Goal: Use online tool/utility

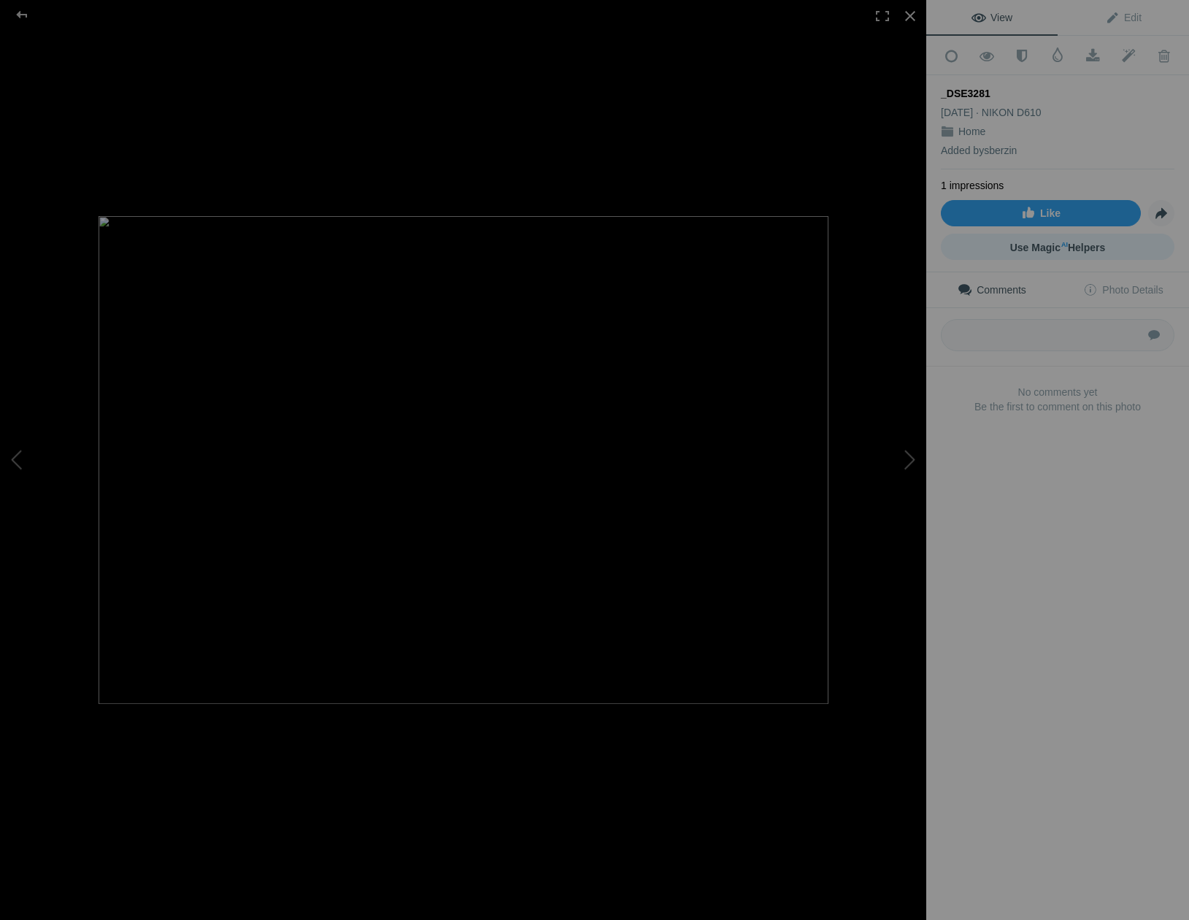
click at [1051, 242] on span "Use Magic AI Helpers" at bounding box center [1058, 248] width 96 height 12
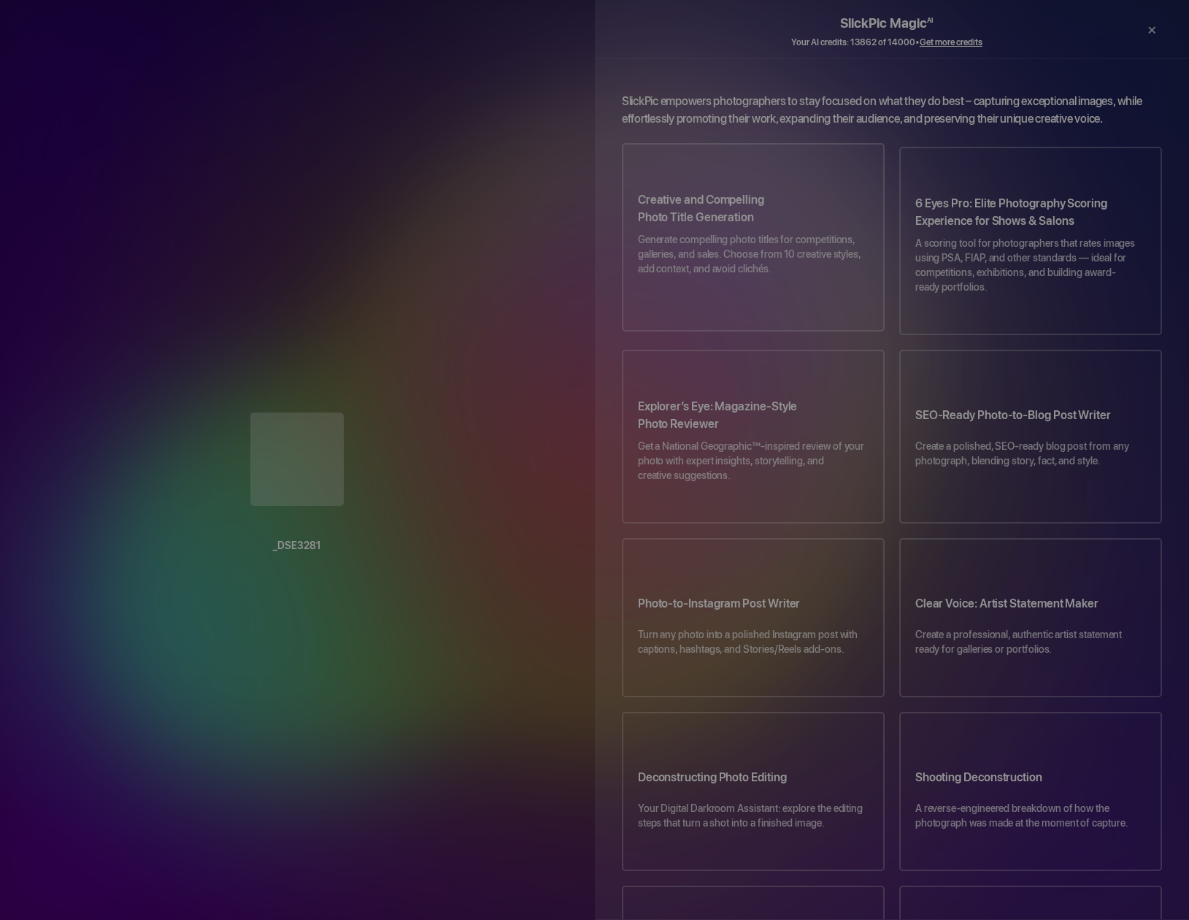
click at [779, 261] on p "Generate compelling photo titles for competitions, galleries, and sales. Choose…" at bounding box center [753, 261] width 231 height 58
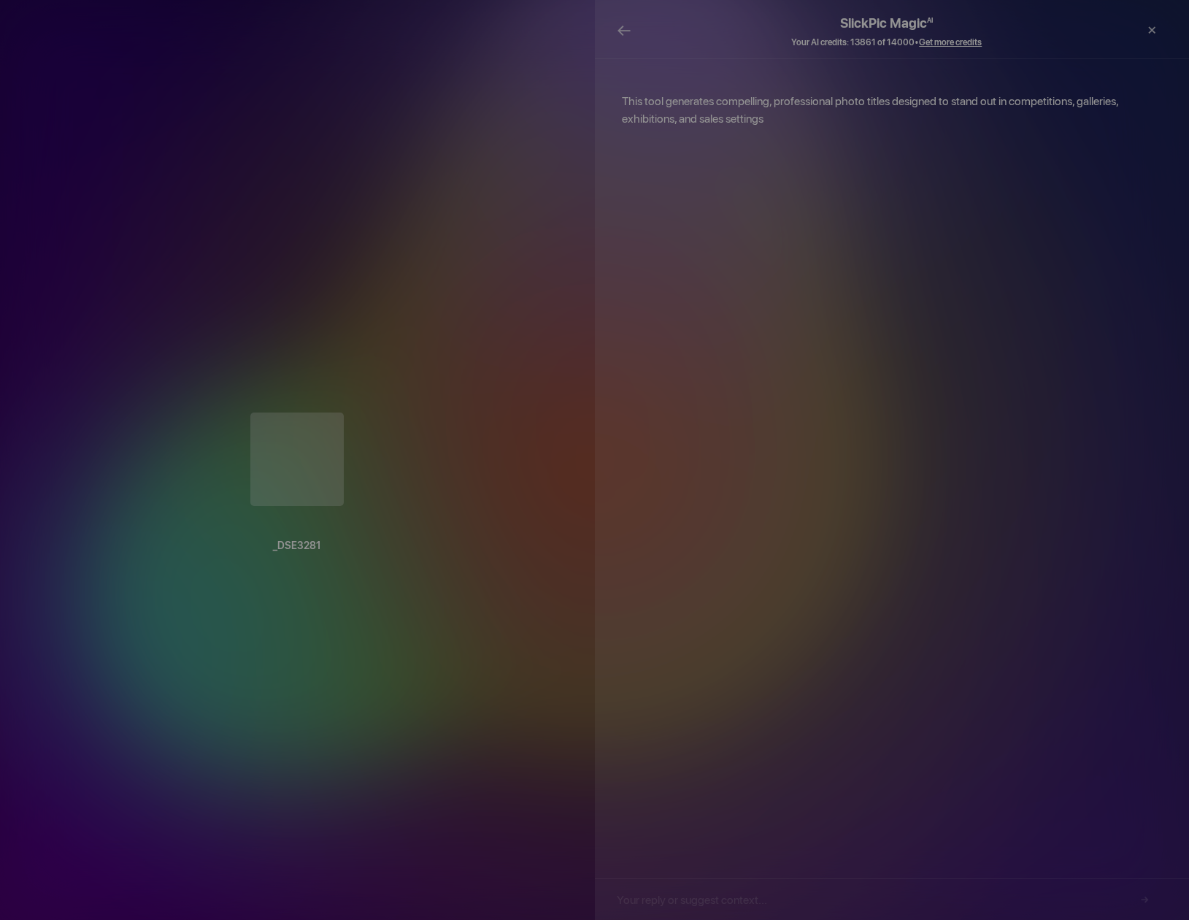
click at [625, 34] on span "←" at bounding box center [624, 30] width 15 height 21
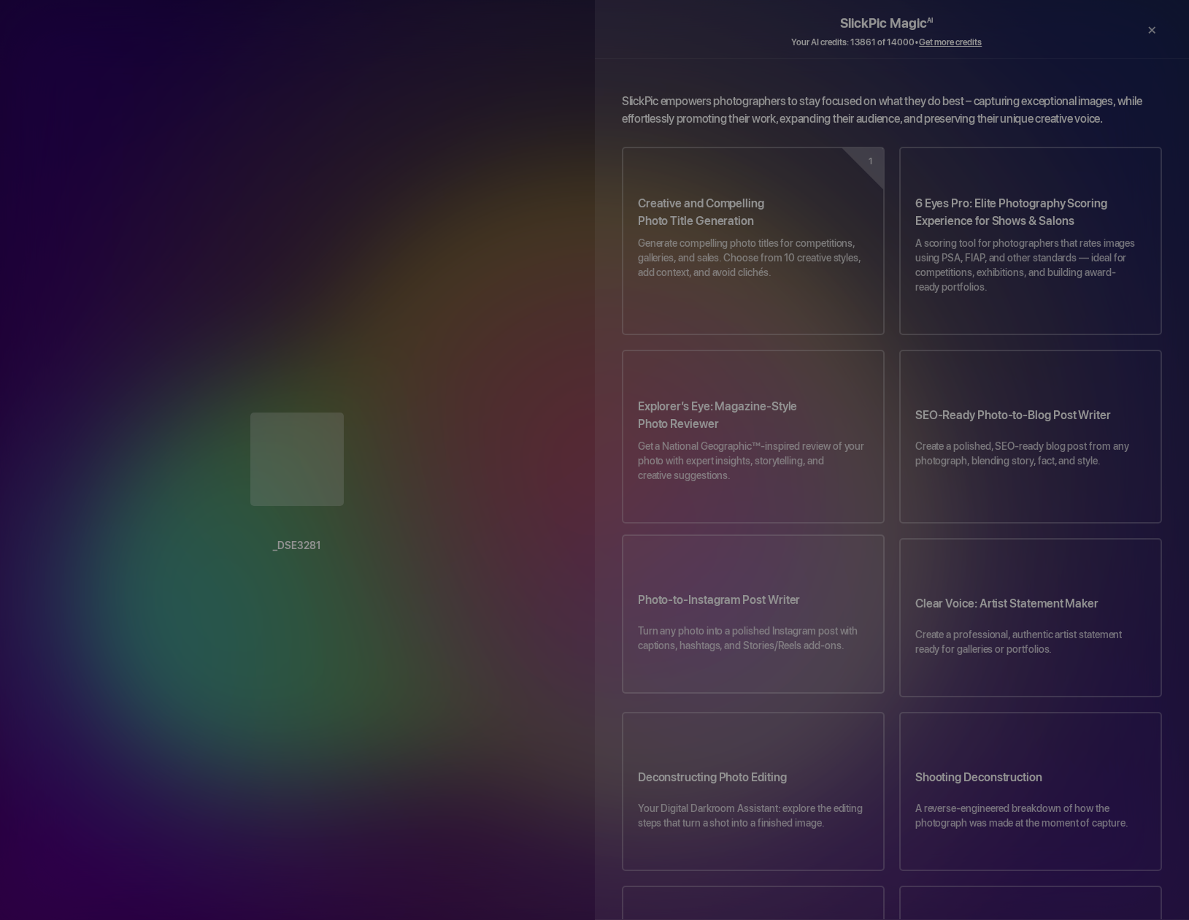
click at [708, 623] on p "Turn any photo into a polished Instagram post with captions, hashtags, and Stor…" at bounding box center [753, 645] width 231 height 44
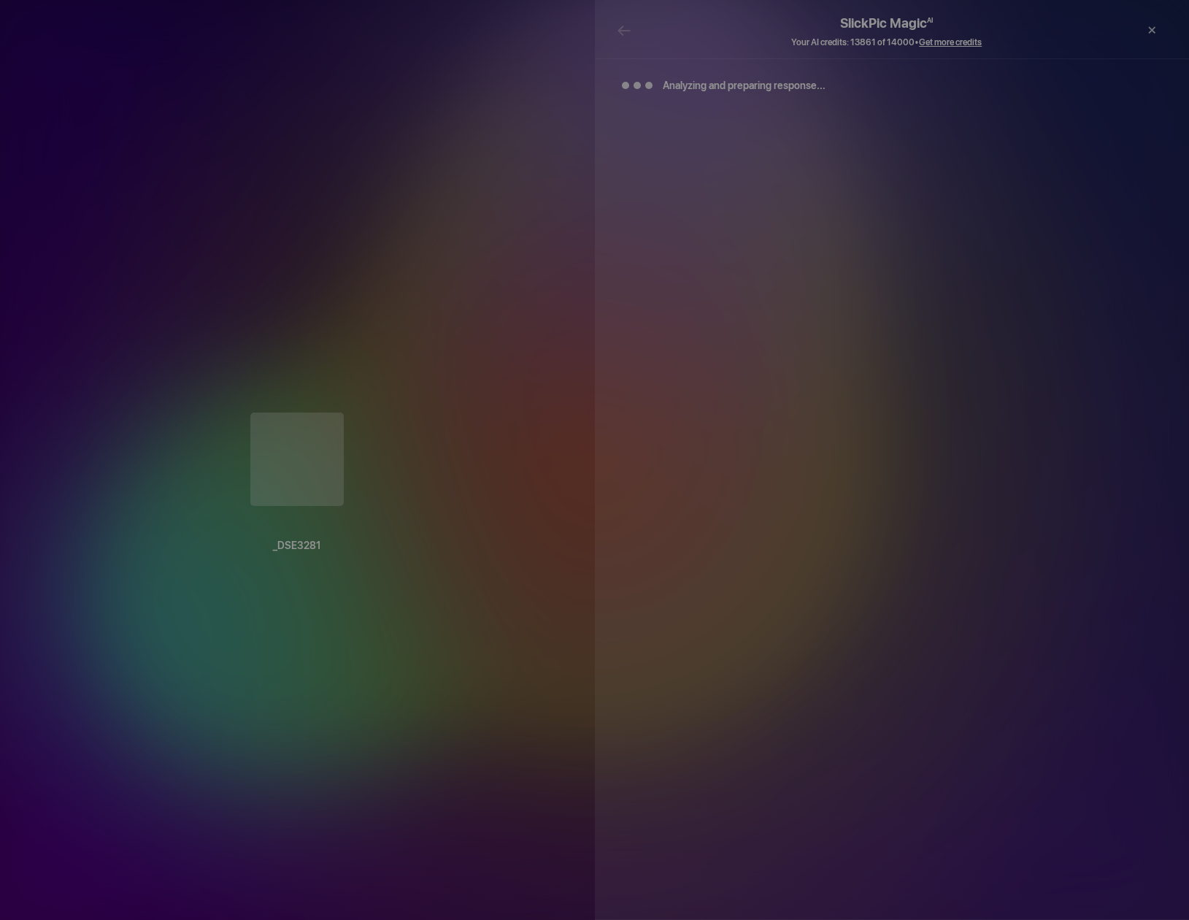
click at [623, 30] on h2 "SlickPic Magic AI" at bounding box center [887, 17] width 540 height 35
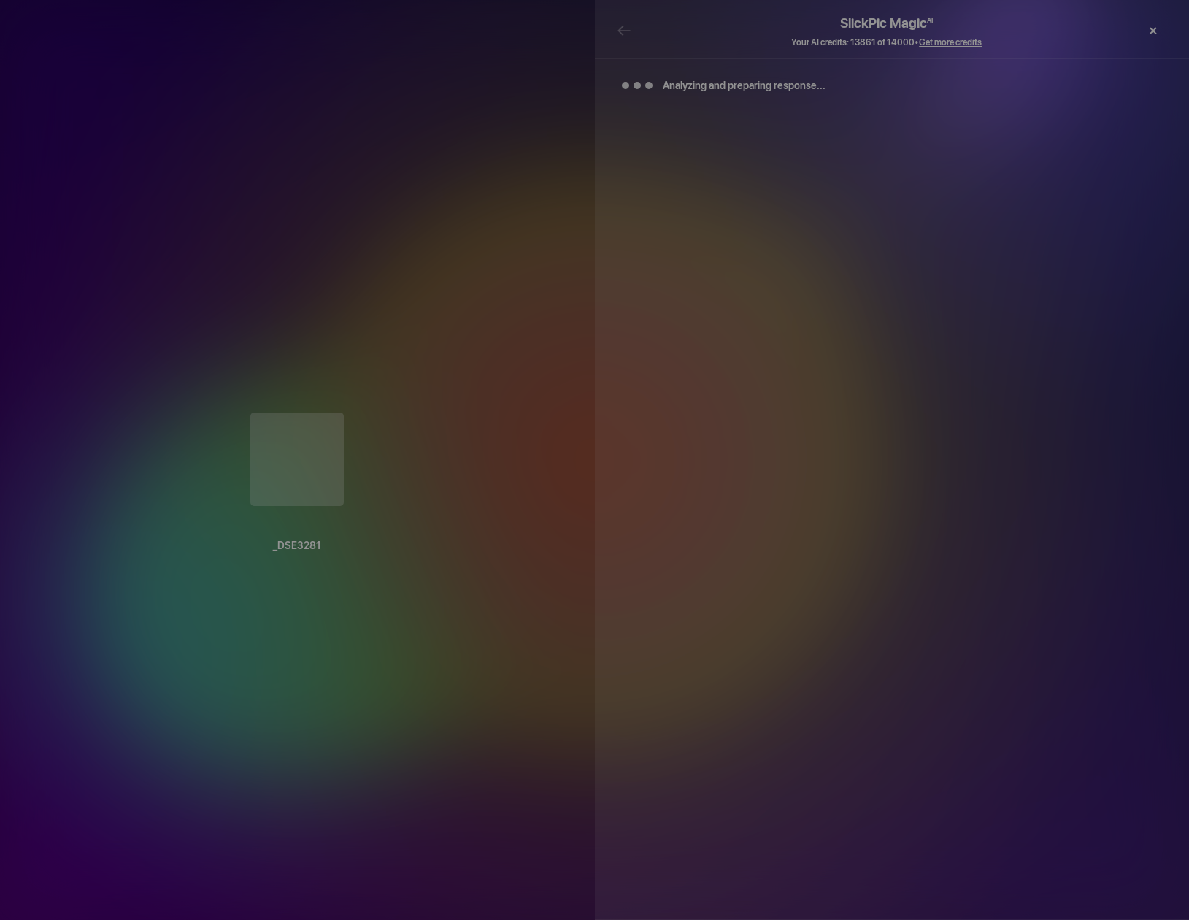
click at [1157, 28] on div "×" at bounding box center [1152, 30] width 44 height 29
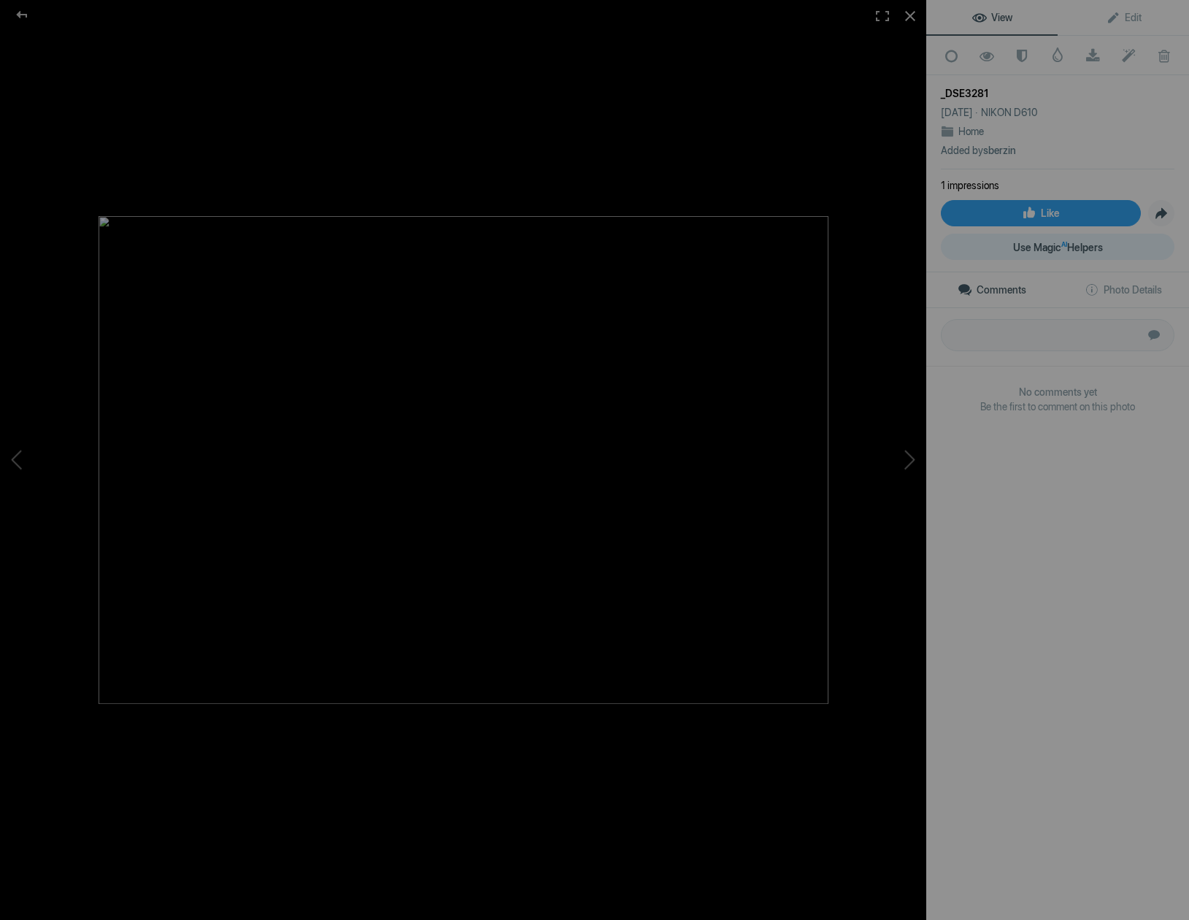
click at [1030, 244] on span "Use Magic AI Helpers" at bounding box center [1058, 248] width 90 height 12
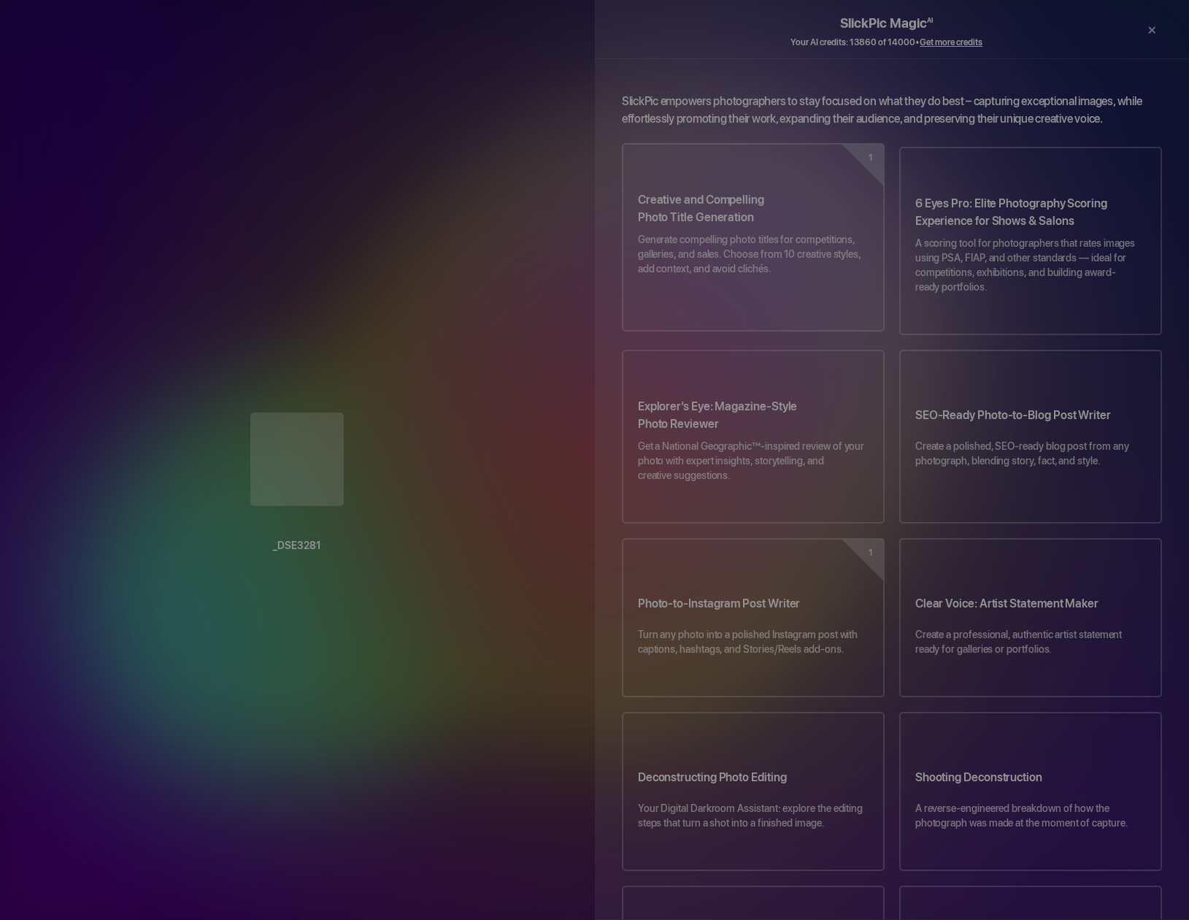
click at [753, 232] on p "Generate compelling photo titles for competitions, galleries, and sales. Choose…" at bounding box center [753, 261] width 231 height 58
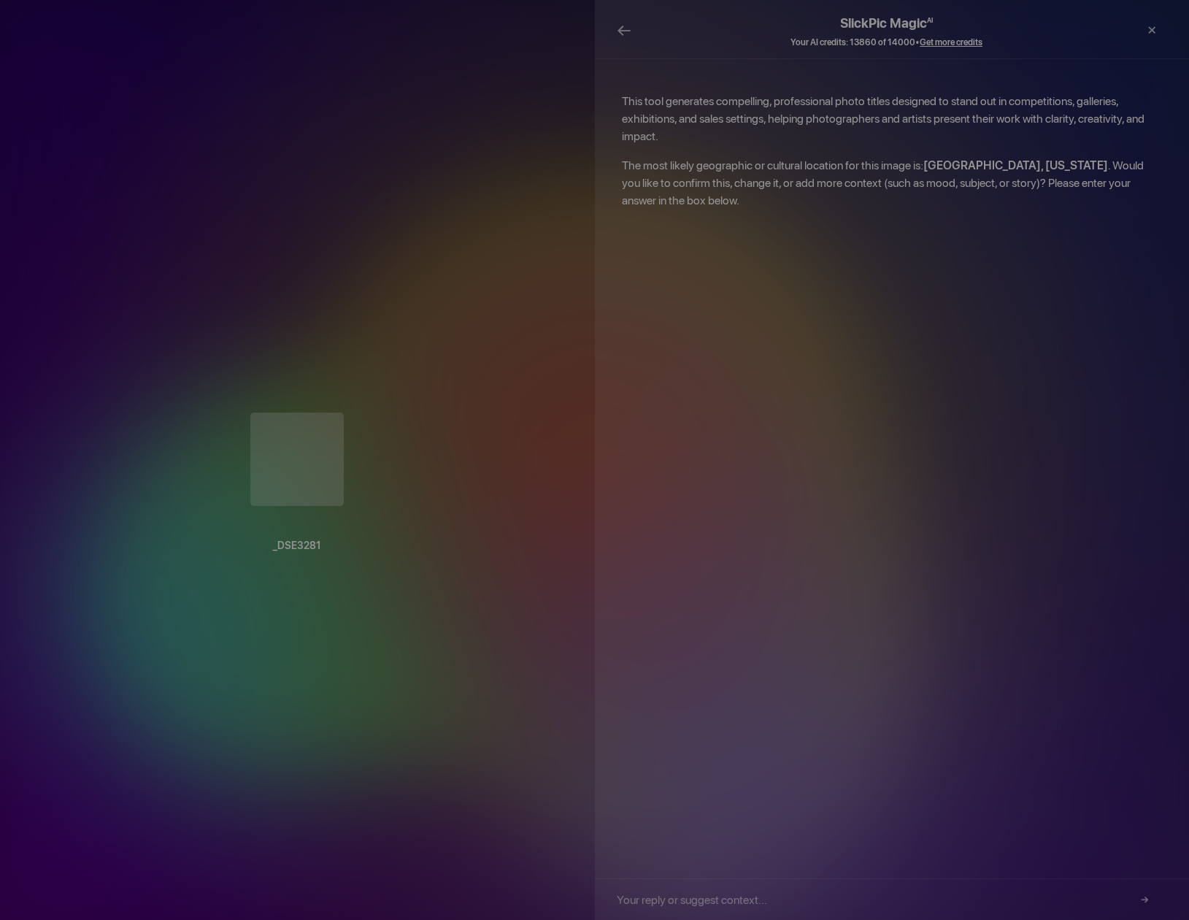
click at [704, 895] on input "text" at bounding box center [887, 899] width 540 height 41
type input "yes"
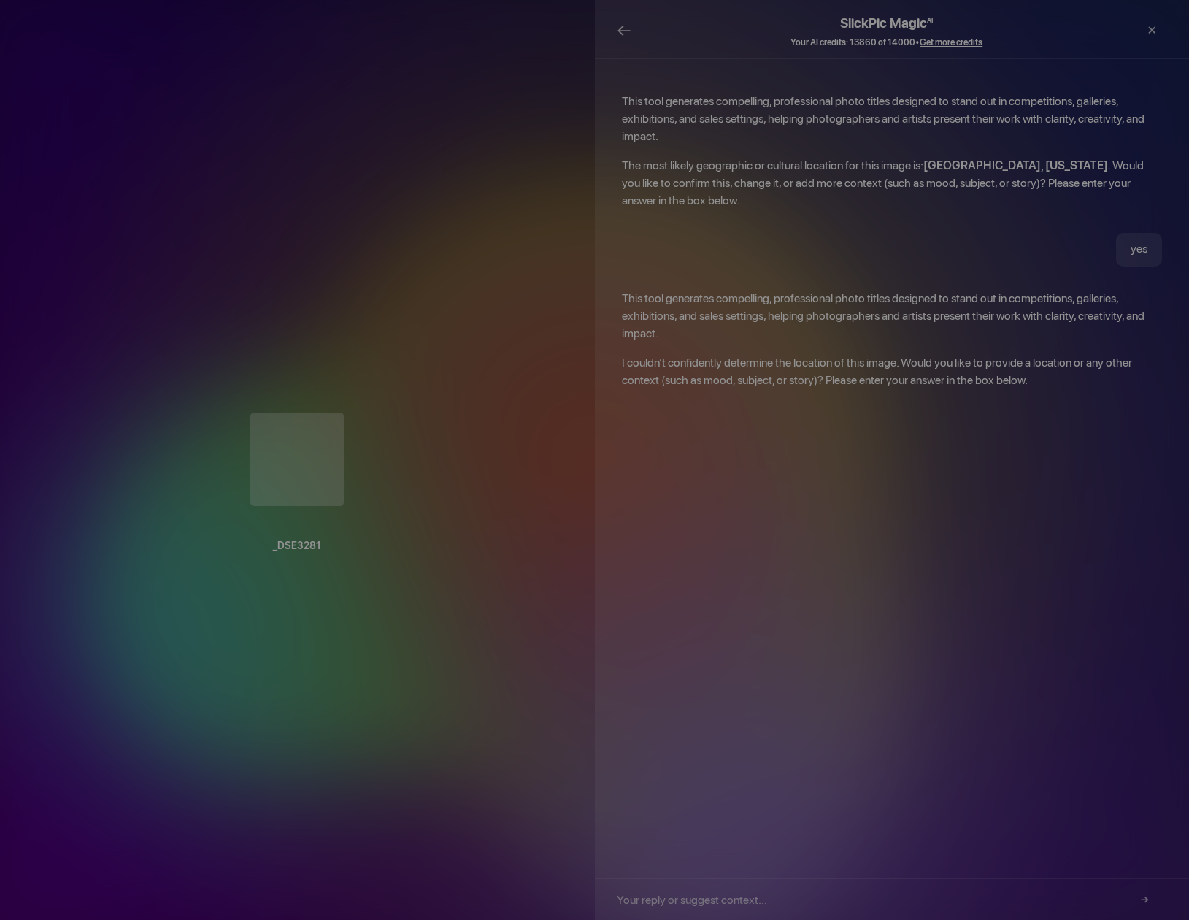
click at [702, 891] on input "text" at bounding box center [887, 899] width 540 height 41
type input "[GEOGRAPHIC_DATA]"
click at [729, 900] on input "text" at bounding box center [887, 899] width 540 height 41
